Goal: Find specific page/section: Find specific page/section

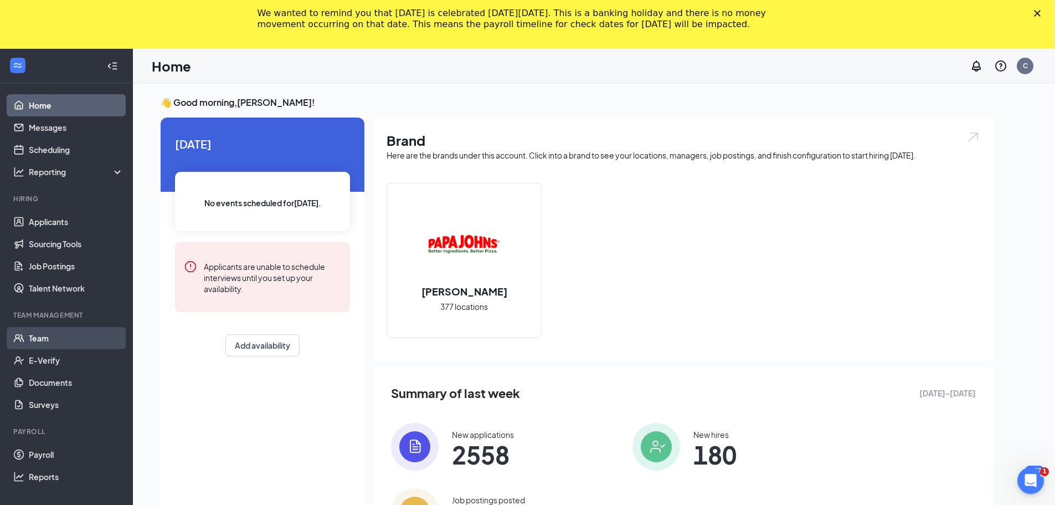
click at [41, 340] on link "Team" at bounding box center [76, 338] width 95 height 22
